Goal: Task Accomplishment & Management: Use online tool/utility

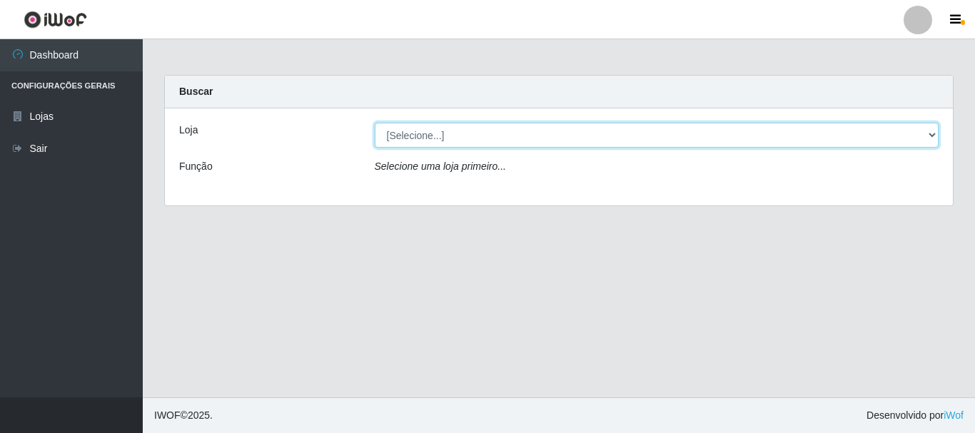
click at [526, 131] on select "[Selecione...] Casatudo BR" at bounding box center [657, 135] width 564 height 25
select select "197"
click at [375, 123] on select "[Selecione...] Casatudo BR" at bounding box center [657, 135] width 564 height 25
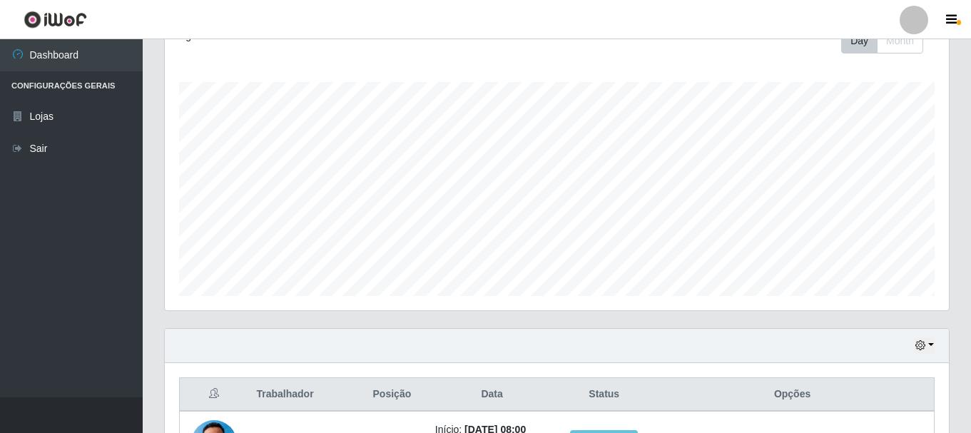
scroll to position [357, 0]
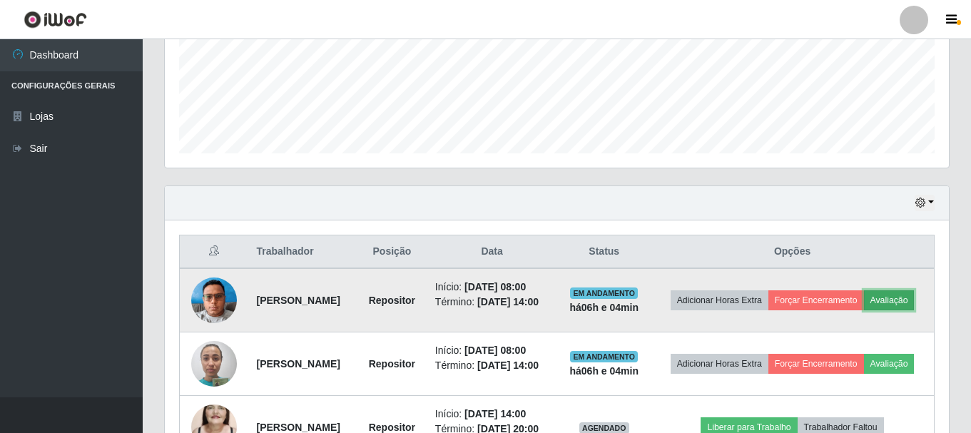
click at [864, 310] on button "Avaliação" at bounding box center [889, 300] width 51 height 20
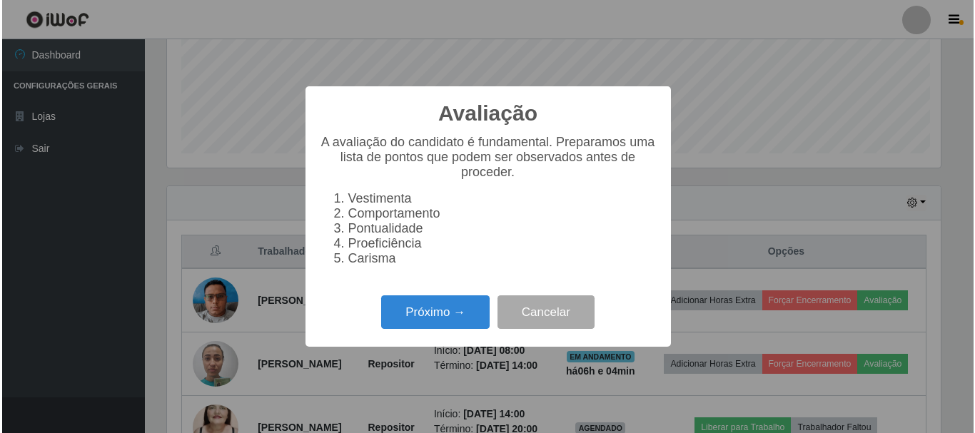
scroll to position [296, 777]
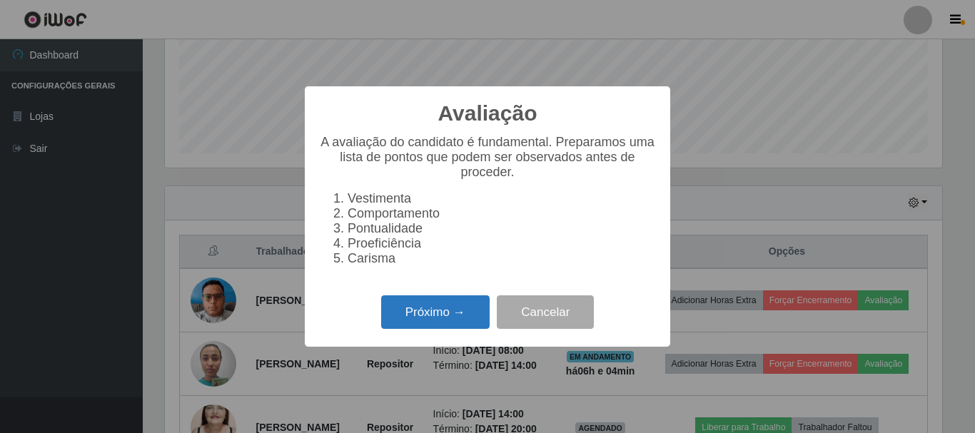
click at [396, 315] on button "Próximo →" at bounding box center [435, 312] width 108 height 34
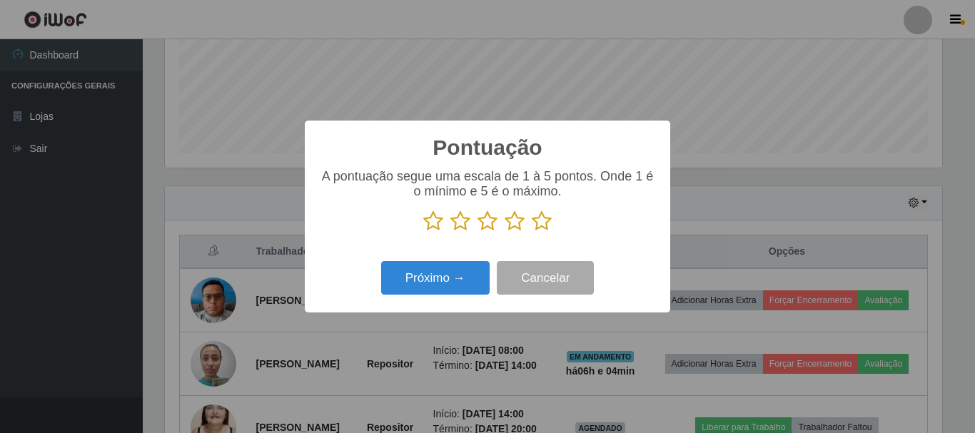
scroll to position [713165, 712684]
click at [506, 222] on icon at bounding box center [514, 220] width 20 height 21
click at [504, 232] on input "radio" at bounding box center [504, 232] width 0 height 0
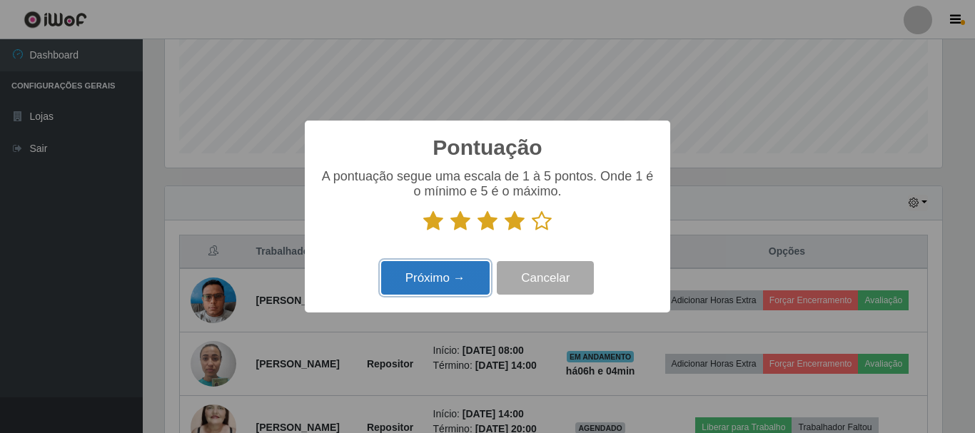
click at [447, 273] on button "Próximo →" at bounding box center [435, 278] width 108 height 34
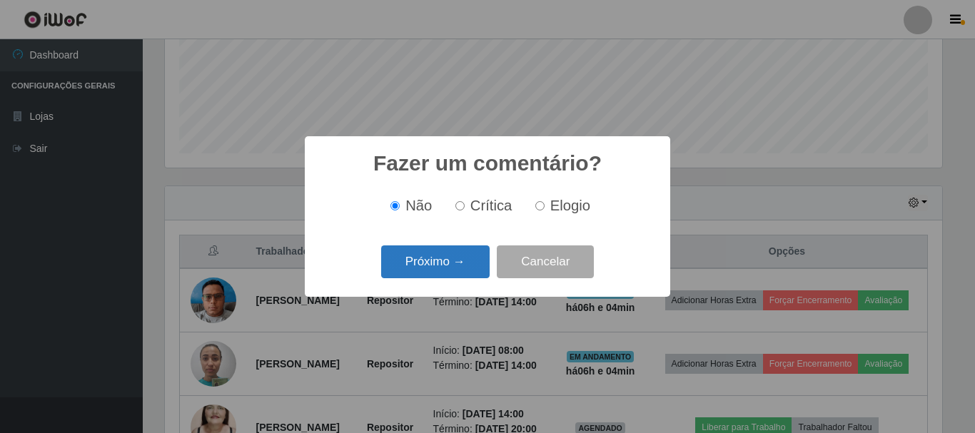
click at [444, 270] on button "Próximo →" at bounding box center [435, 262] width 108 height 34
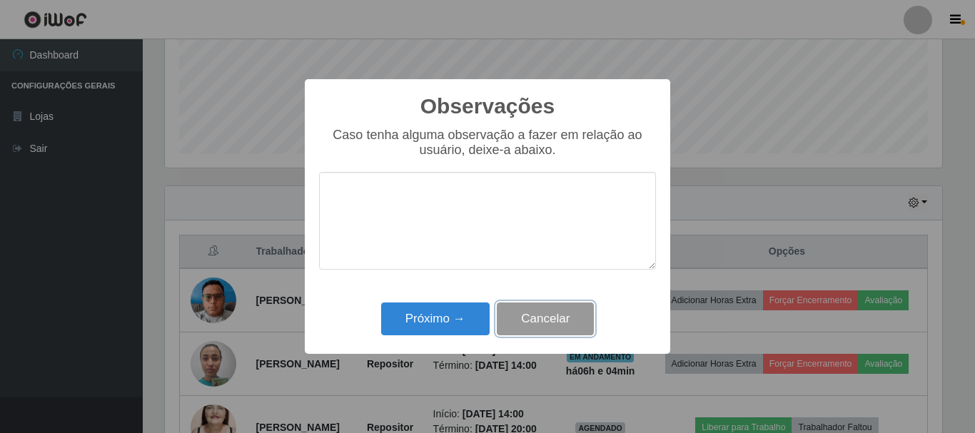
click at [554, 322] on button "Cancelar" at bounding box center [545, 320] width 97 height 34
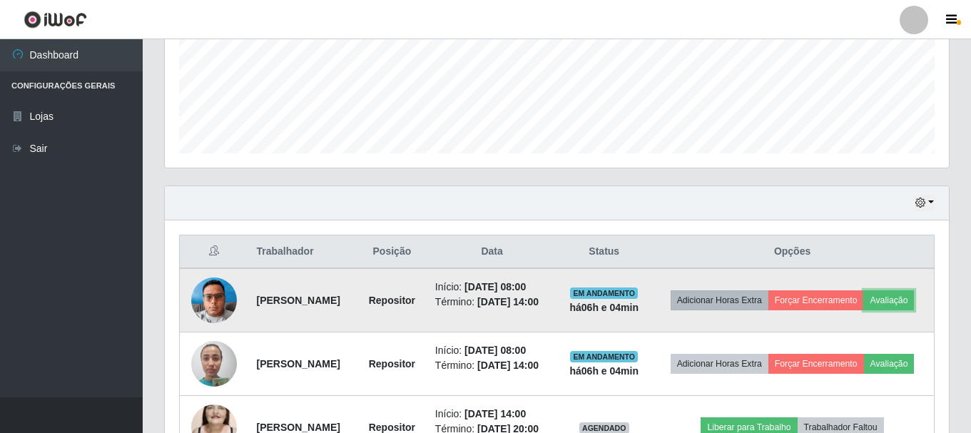
scroll to position [296, 784]
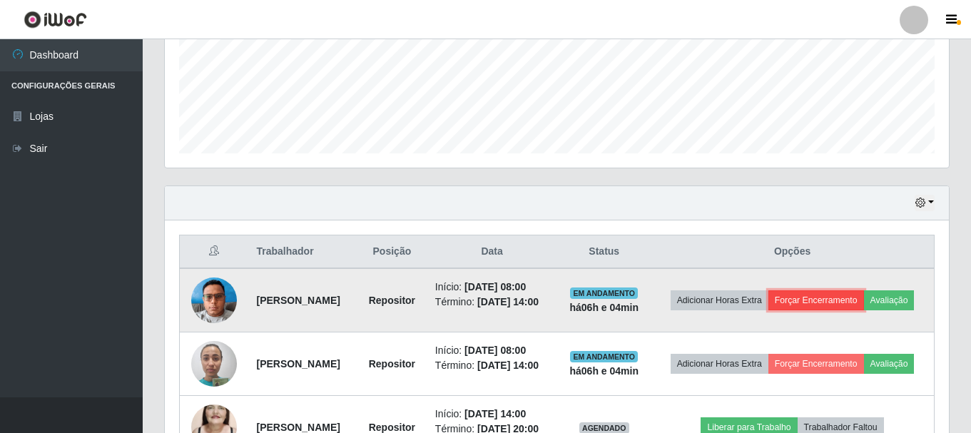
click at [852, 292] on button "Forçar Encerramento" at bounding box center [816, 300] width 96 height 20
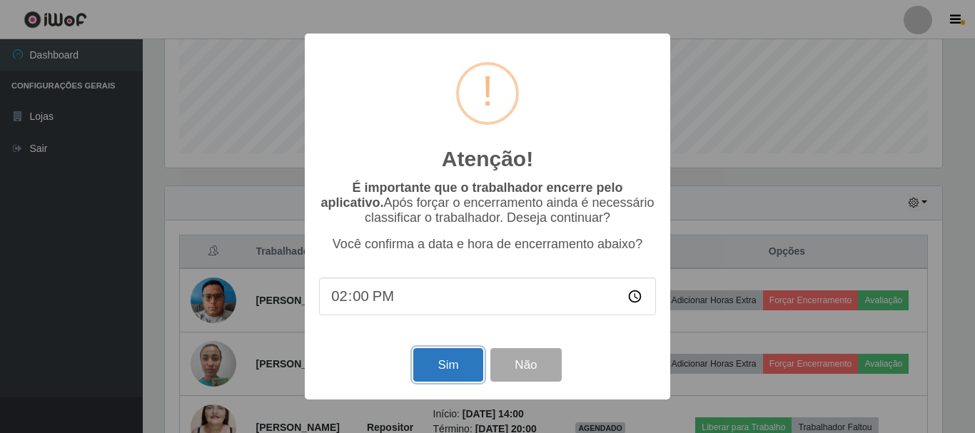
click at [442, 373] on button "Sim" at bounding box center [447, 365] width 69 height 34
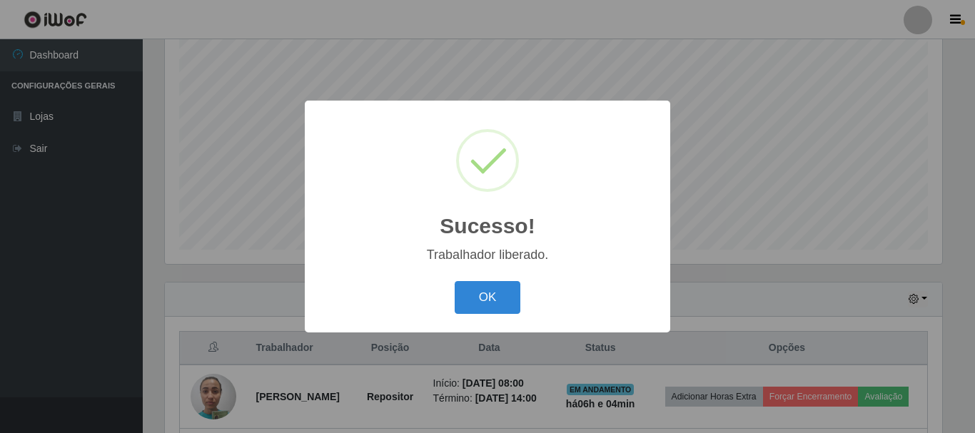
click at [432, 291] on div "OK Cancel" at bounding box center [487, 297] width 337 height 41
click at [469, 291] on button "OK" at bounding box center [487, 298] width 66 height 34
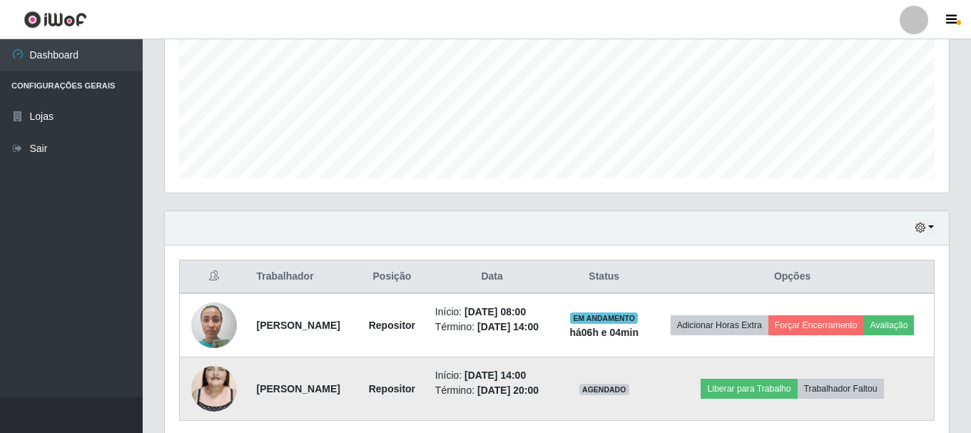
scroll to position [403, 0]
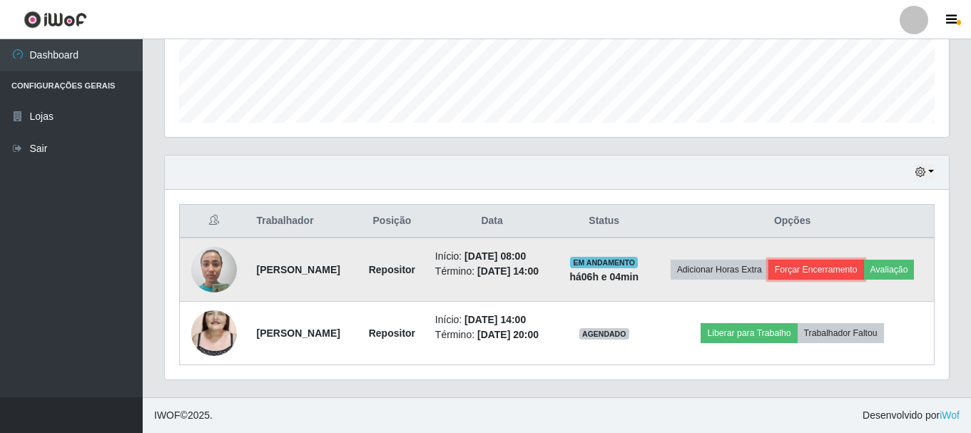
click at [848, 260] on button "Forçar Encerramento" at bounding box center [816, 270] width 96 height 20
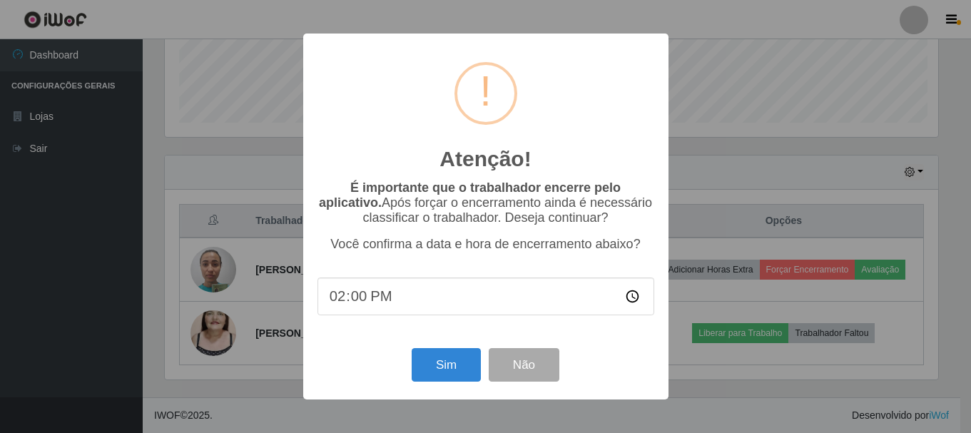
scroll to position [296, 777]
click at [442, 350] on div "Sim Não" at bounding box center [487, 365] width 337 height 41
click at [445, 361] on button "Sim" at bounding box center [447, 365] width 69 height 34
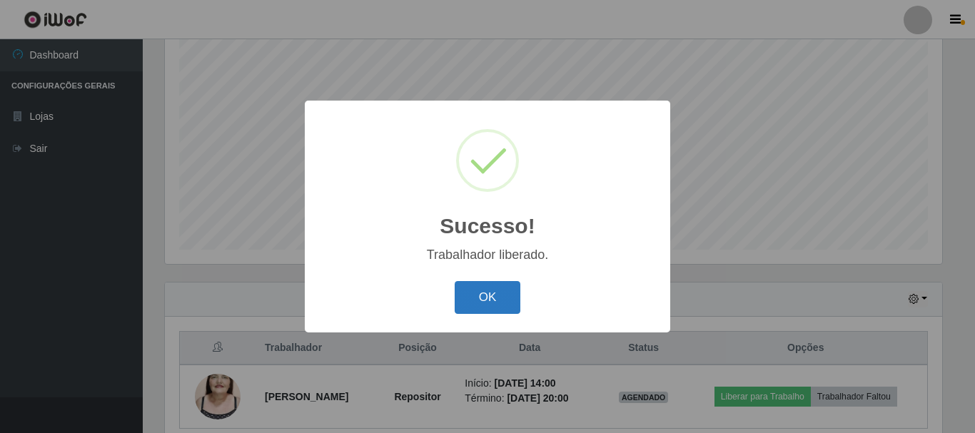
click at [503, 301] on button "OK" at bounding box center [487, 298] width 66 height 34
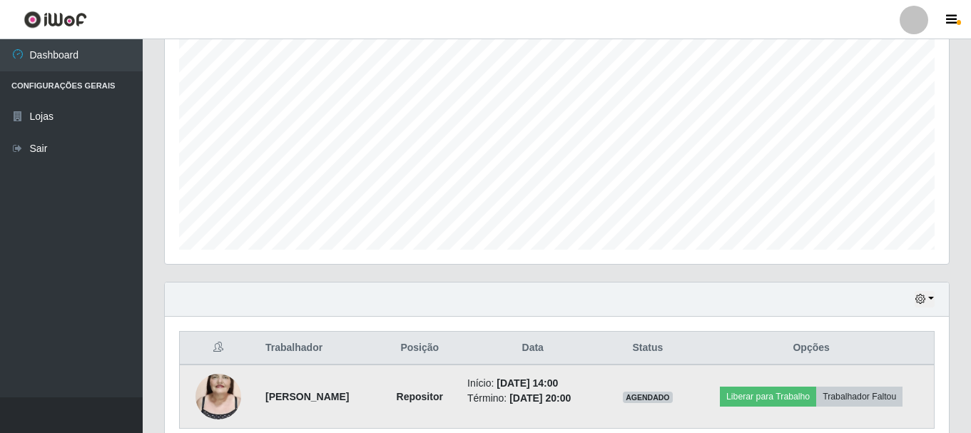
scroll to position [0, 0]
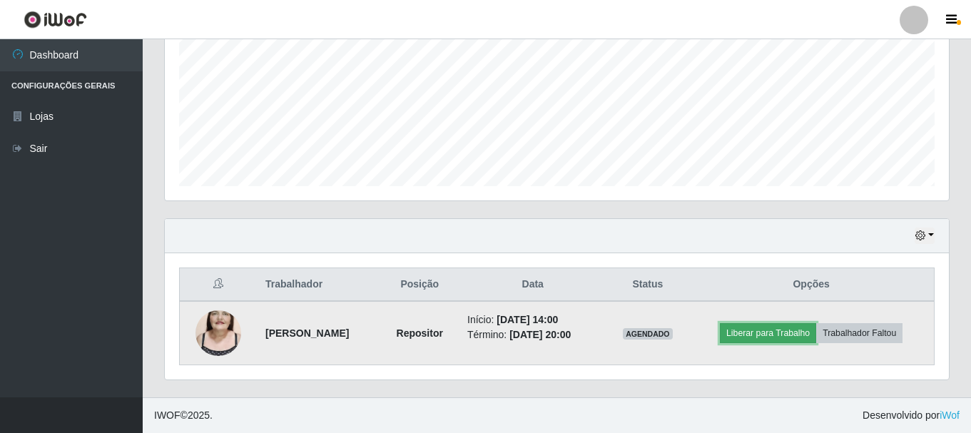
click at [748, 328] on button "Liberar para Trabalho" at bounding box center [768, 333] width 96 height 20
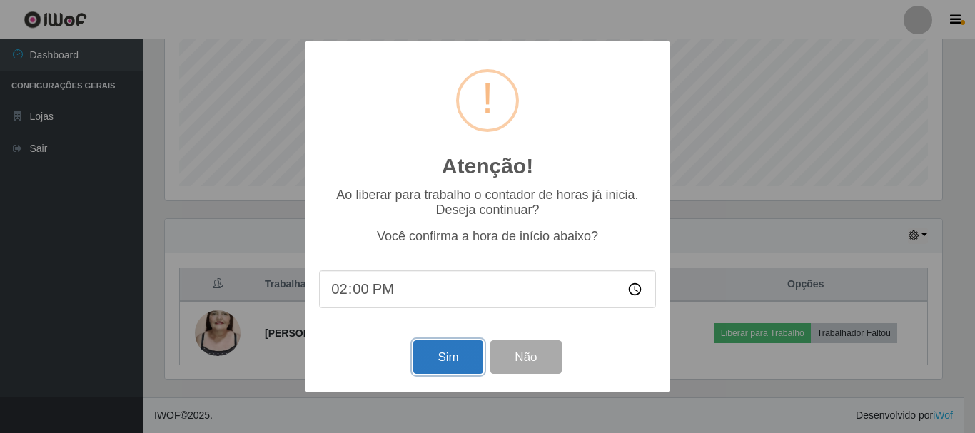
click at [452, 366] on button "Sim" at bounding box center [447, 357] width 69 height 34
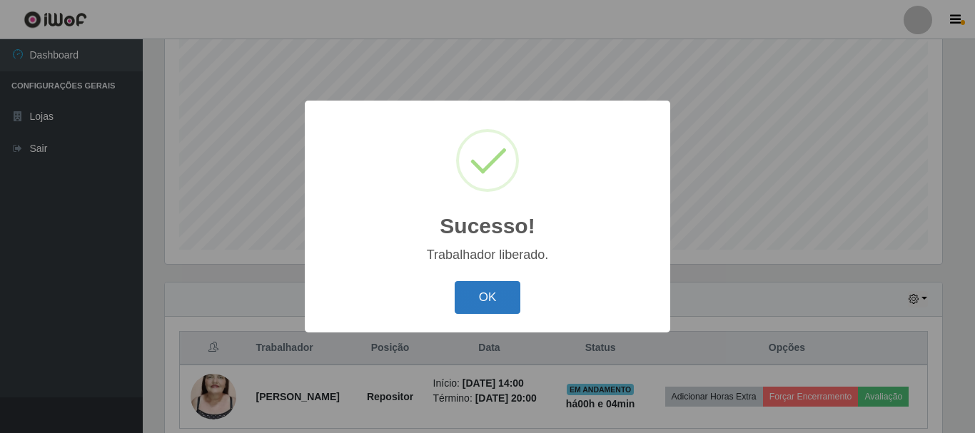
click at [509, 294] on button "OK" at bounding box center [487, 298] width 66 height 34
